Goal: Check status: Check status

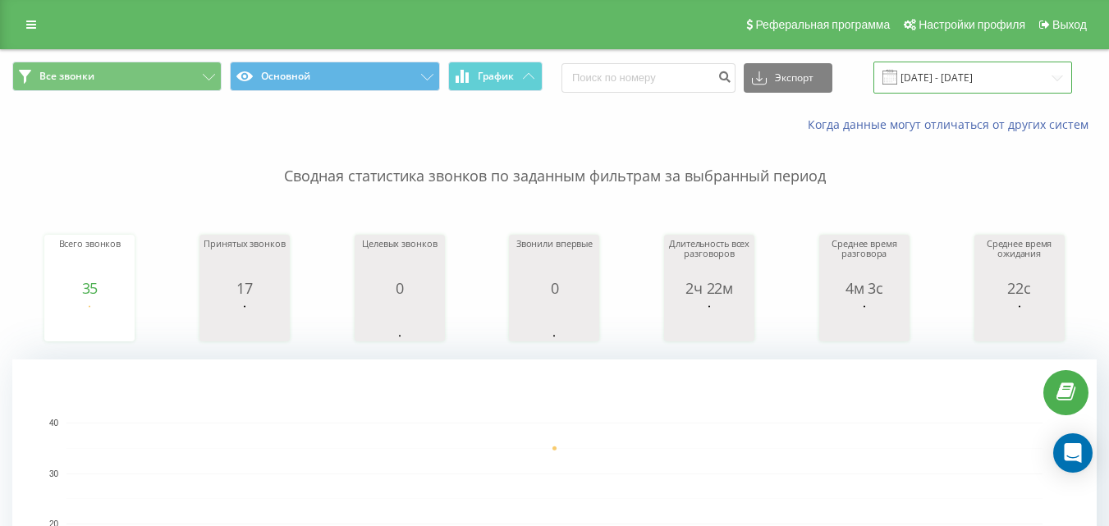
click at [991, 86] on input "[DATE] - [DATE]" at bounding box center [972, 78] width 199 height 32
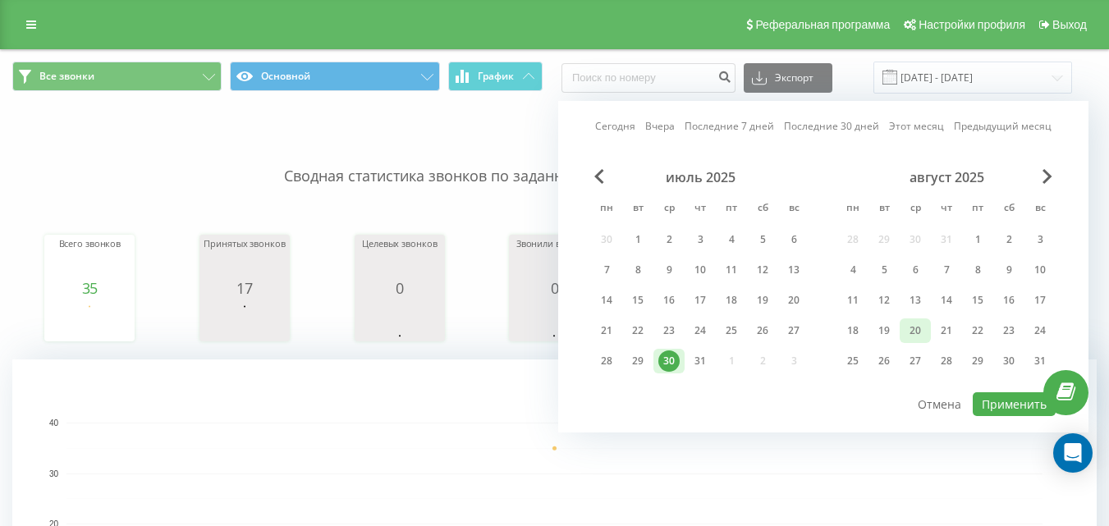
click at [918, 334] on div "20" at bounding box center [914, 330] width 21 height 21
click at [995, 403] on button "Применить" at bounding box center [1014, 404] width 83 height 24
type input "[DATE] - [DATE]"
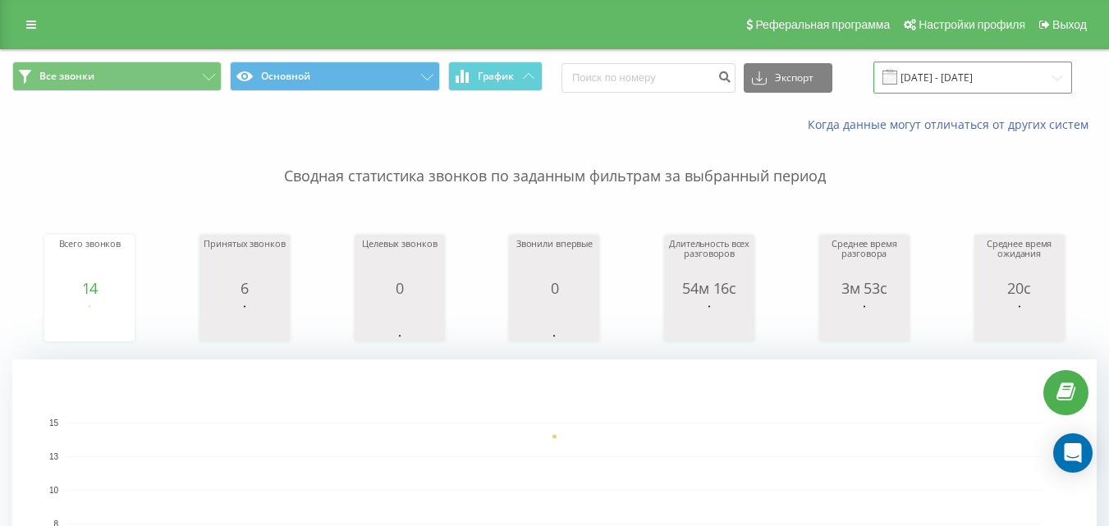
click at [975, 75] on input "[DATE] - [DATE]" at bounding box center [972, 78] width 199 height 32
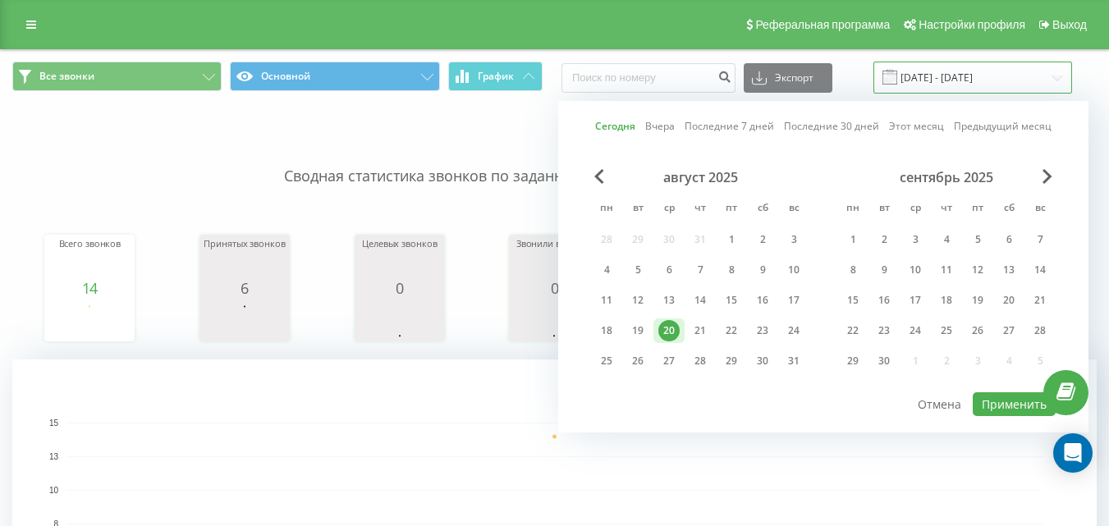
click at [975, 74] on input "[DATE] - [DATE]" at bounding box center [972, 78] width 199 height 32
drag, startPoint x: 668, startPoint y: 326, endPoint x: 691, endPoint y: 319, distance: 23.9
click at [669, 326] on div "20" at bounding box center [668, 330] width 21 height 21
click at [992, 402] on button "Применить" at bounding box center [1014, 404] width 83 height 24
